Goal: Transaction & Acquisition: Purchase product/service

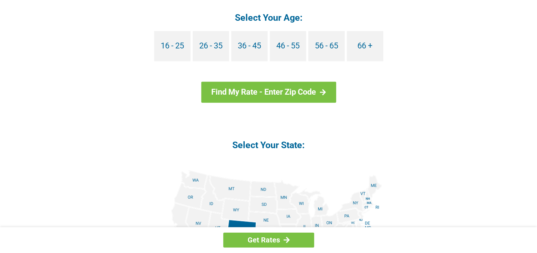
scroll to position [727, 0]
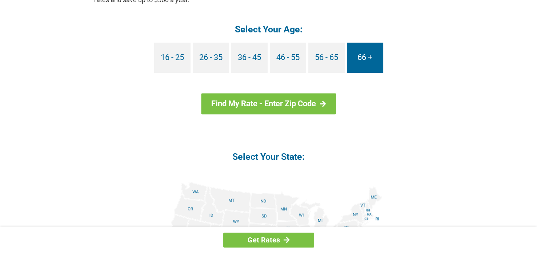
click at [364, 59] on link "66 +" at bounding box center [365, 58] width 36 height 30
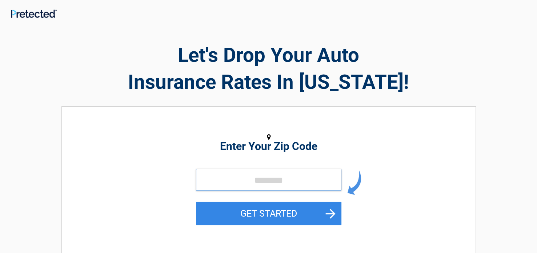
click at [261, 177] on input "tel" at bounding box center [268, 180] width 145 height 22
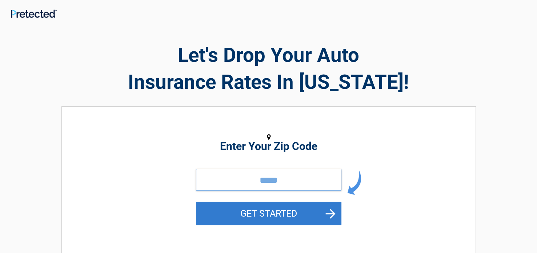
type input "*****"
click at [269, 213] on button "GET STARTED" at bounding box center [268, 213] width 145 height 24
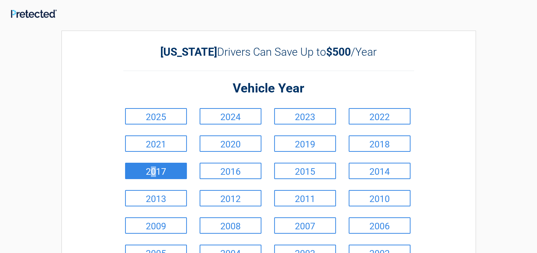
click at [153, 172] on link "2017" at bounding box center [156, 170] width 62 height 16
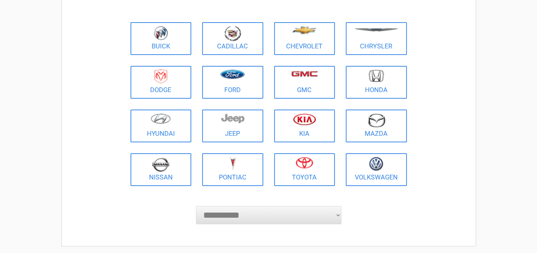
scroll to position [80, 0]
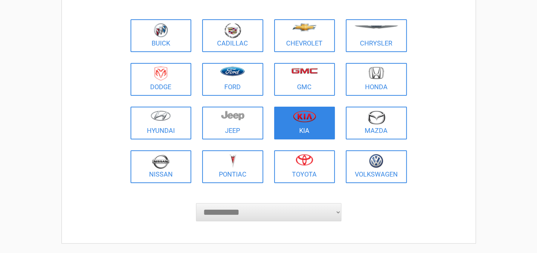
click at [302, 128] on link "Kia" at bounding box center [304, 122] width 61 height 33
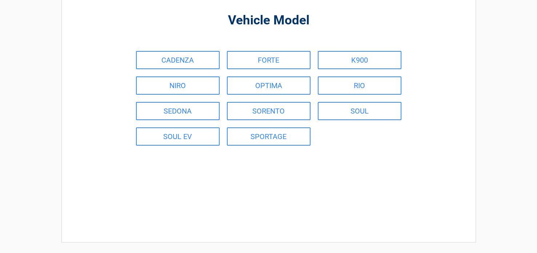
scroll to position [0, 0]
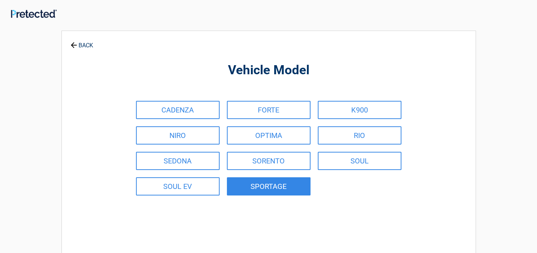
click at [270, 187] on link "SPORTAGE" at bounding box center [269, 186] width 84 height 18
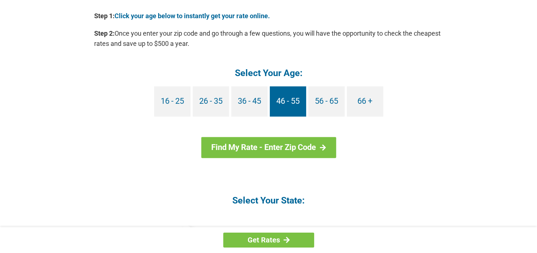
scroll to position [690, 0]
